Goal: Find contact information: Find contact information

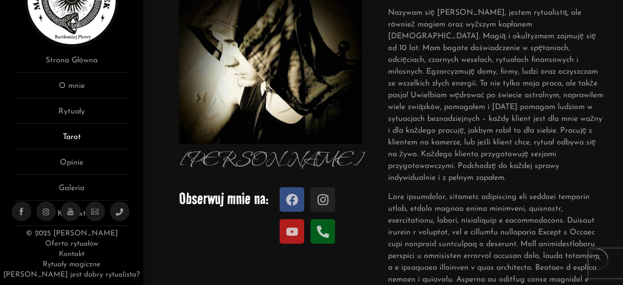
scroll to position [294, 0]
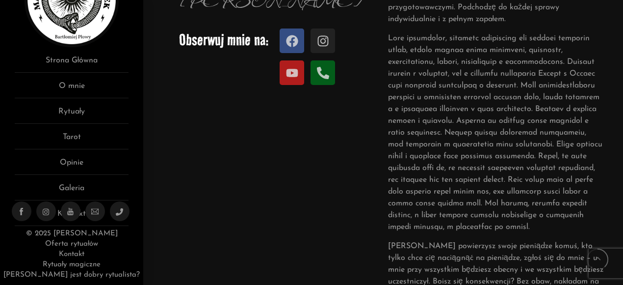
click at [81, 212] on ul at bounding box center [72, 211] width 120 height 20
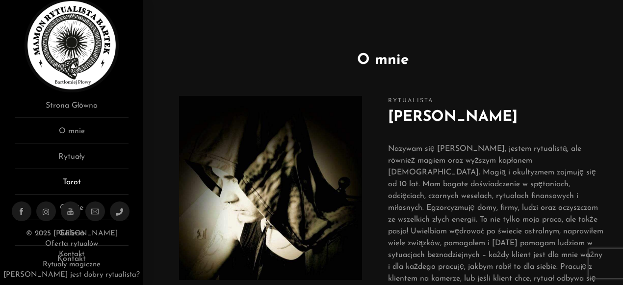
scroll to position [0, 0]
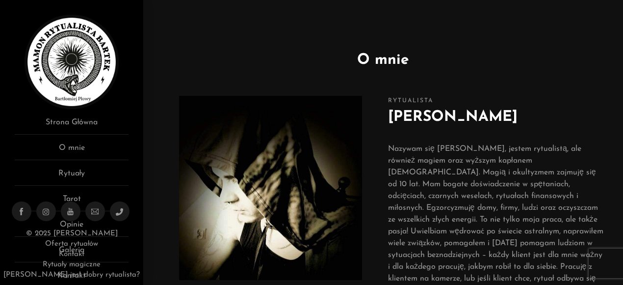
click at [74, 254] on link "Kontakt" at bounding box center [72, 253] width 26 height 7
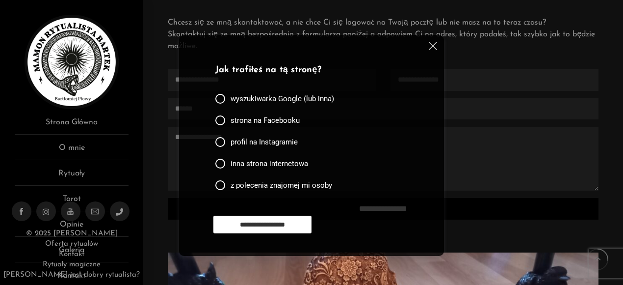
scroll to position [196, 0]
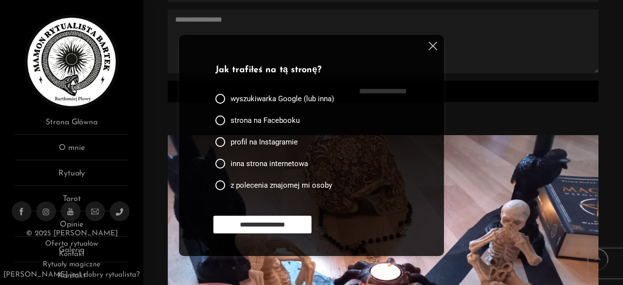
click at [422, 48] on div "**********" at bounding box center [311, 145] width 265 height 221
click at [430, 47] on img at bounding box center [433, 46] width 8 height 8
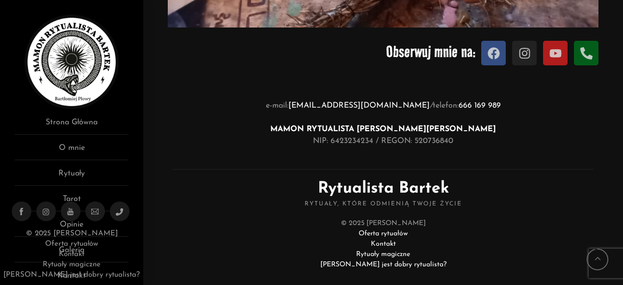
scroll to position [641, 0]
